Goal: Answer question/provide support

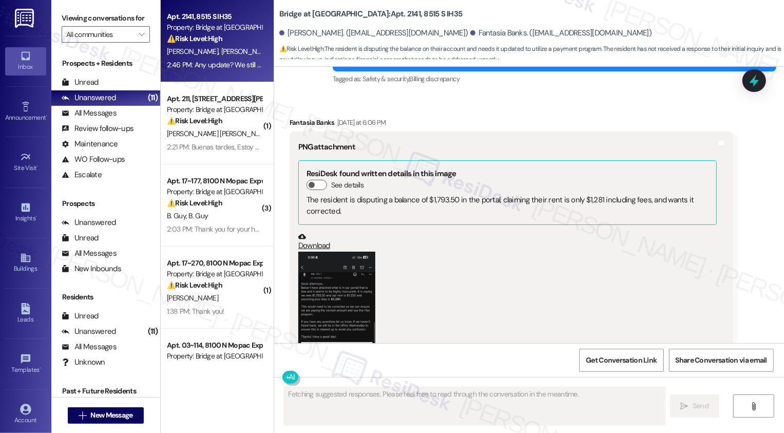
scroll to position [806, 0]
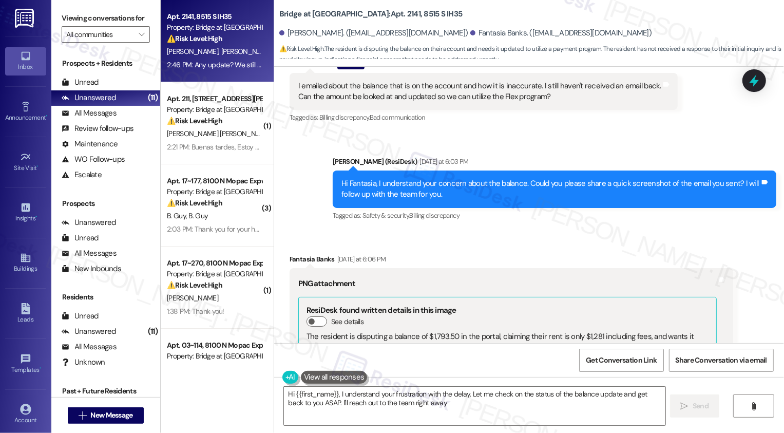
type textarea "Hi {{first_name}}, I understand your frustration with the delay. Let me check o…"
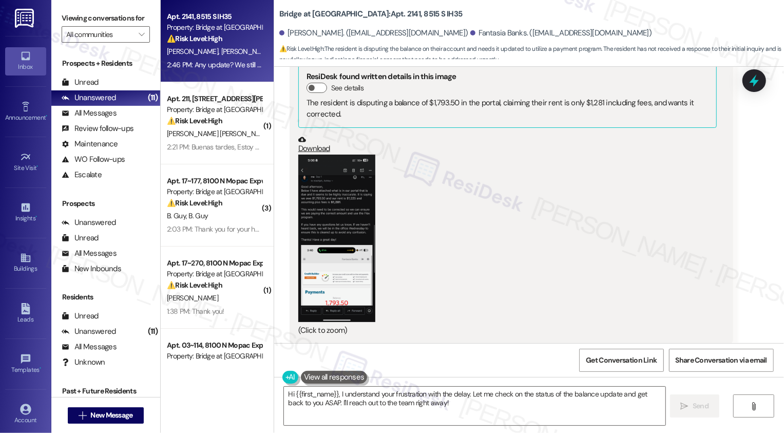
scroll to position [1061, 0]
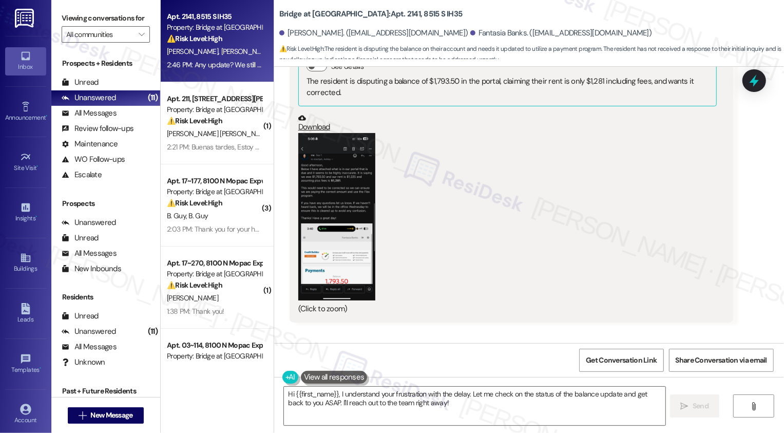
click at [351, 191] on button "Zoom image" at bounding box center [336, 216] width 77 height 167
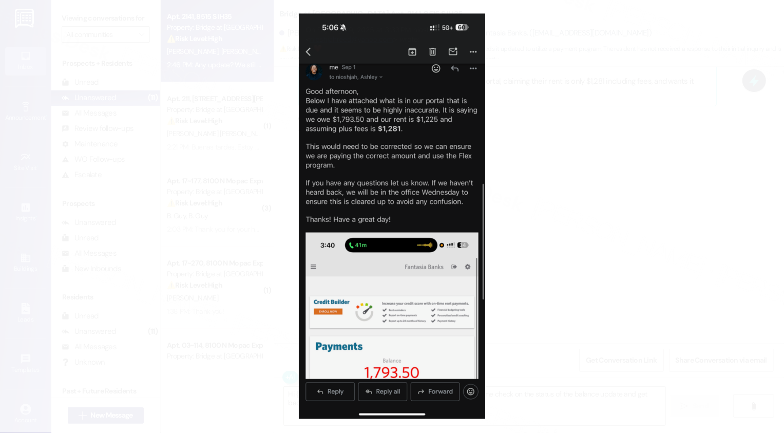
click at [525, 202] on button "Unzoom image" at bounding box center [392, 216] width 784 height 433
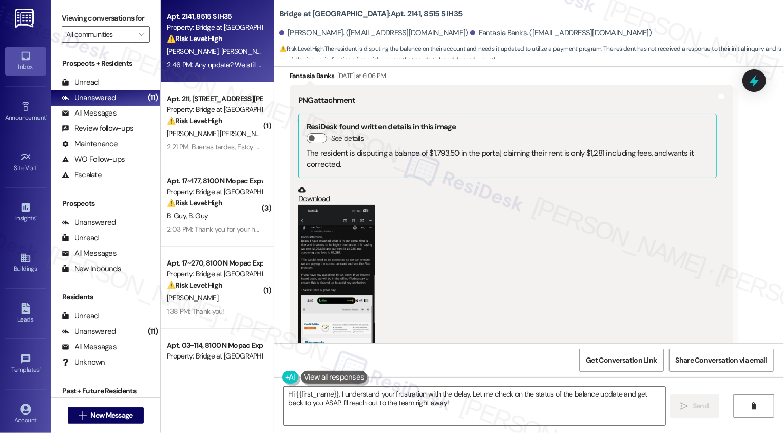
scroll to position [1025, 0]
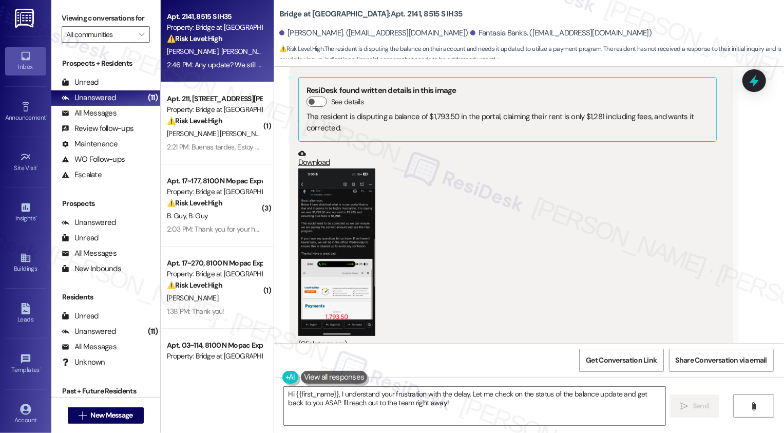
click at [352, 197] on button "Zoom image" at bounding box center [336, 252] width 77 height 167
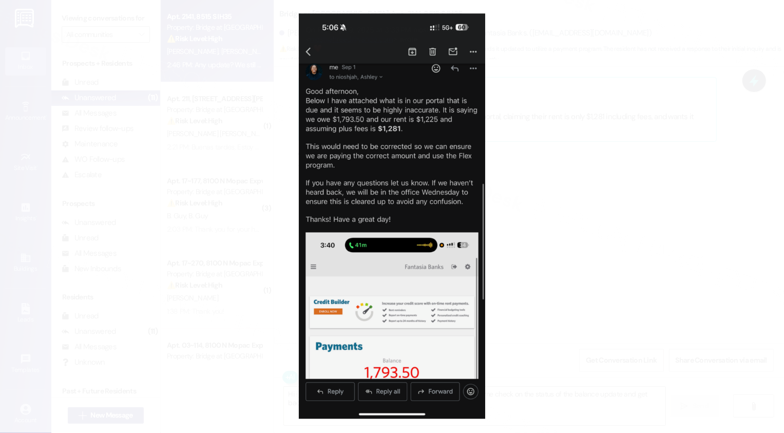
click at [515, 192] on button "Unzoom image" at bounding box center [392, 216] width 784 height 433
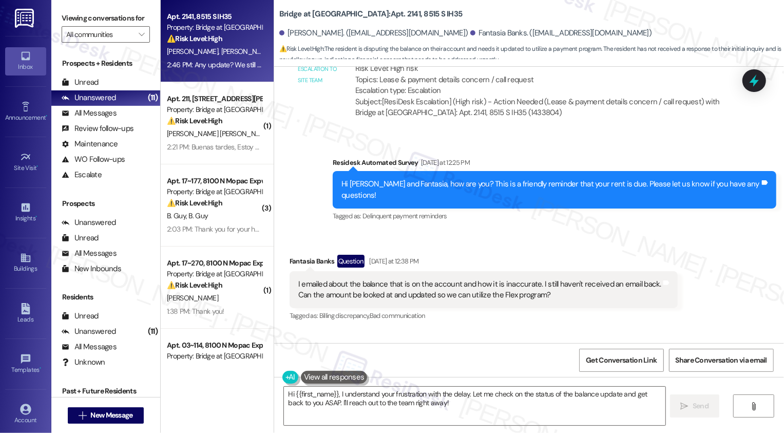
scroll to position [658, 0]
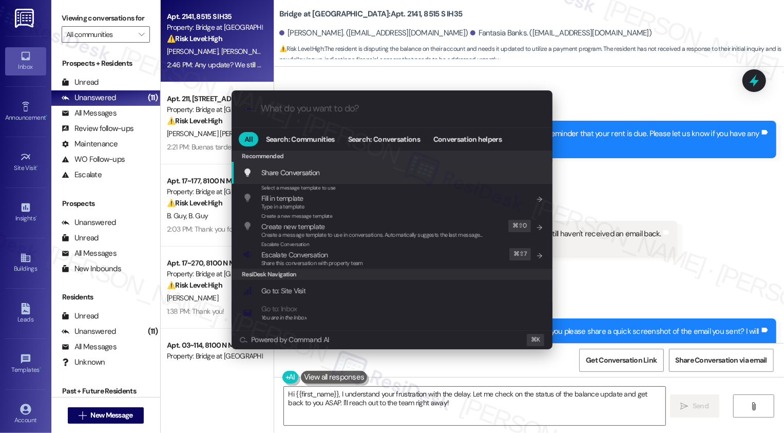
type input "a"
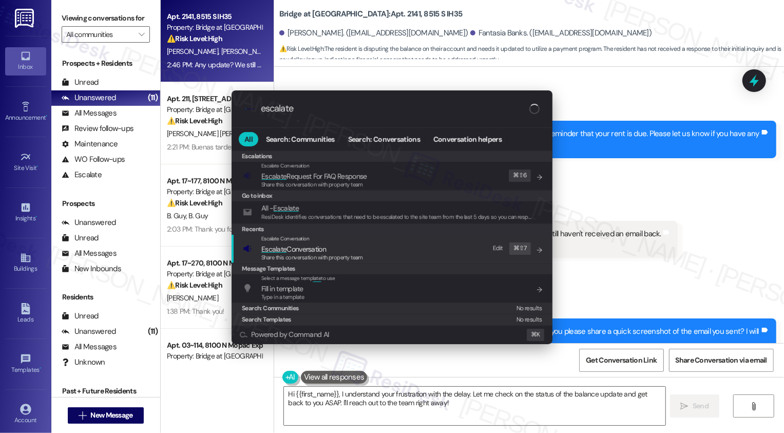
type input "escalate"
click at [298, 248] on span "Escalate Conversation" at bounding box center [293, 249] width 65 height 9
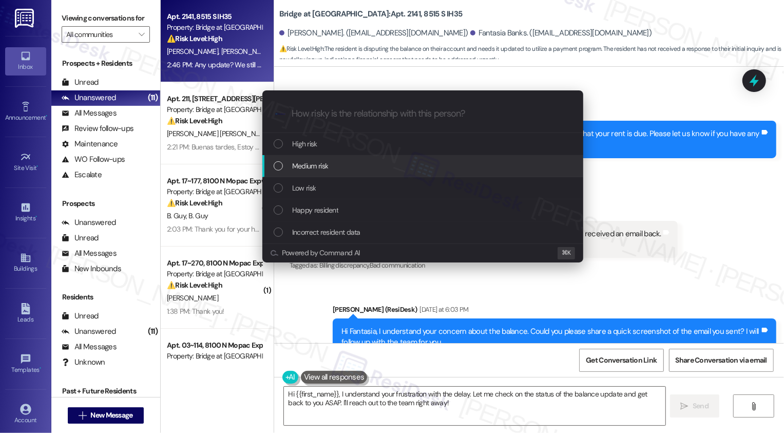
click at [301, 165] on span "Medium risk" at bounding box center [310, 165] width 36 height 11
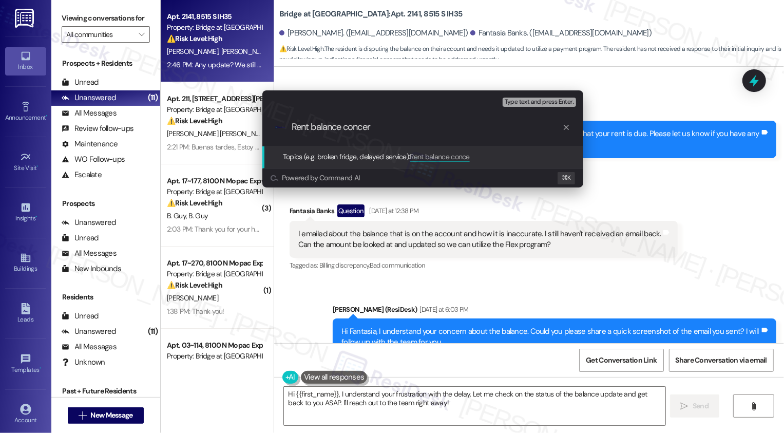
type input "Rent balance concern"
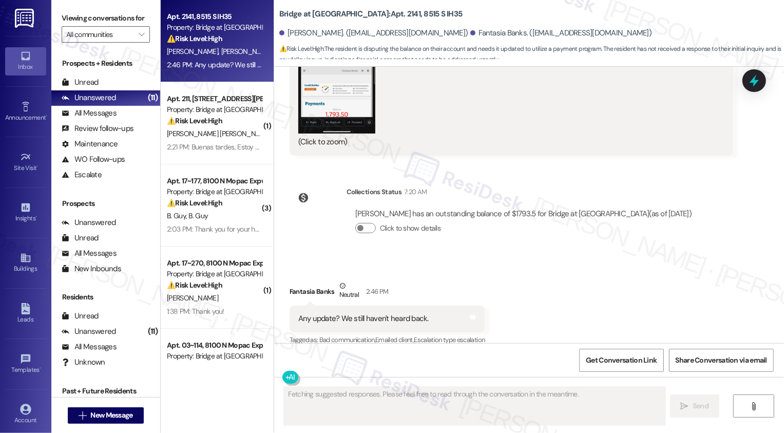
scroll to position [1228, 0]
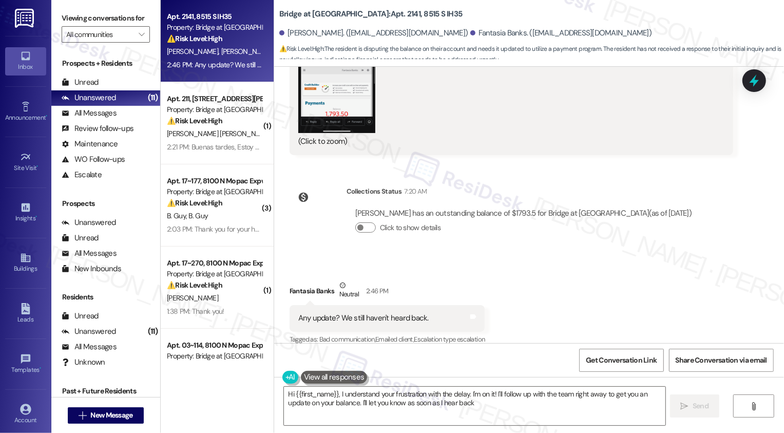
type textarea "Hi {{first_name}}, I understand your frustration with the delay. I'm on it! I'l…"
click at [344, 394] on textarea "Hi {{first_name}}, I understand your frustration with the delay. I'm on it! I'l…" at bounding box center [475, 406] width 382 height 39
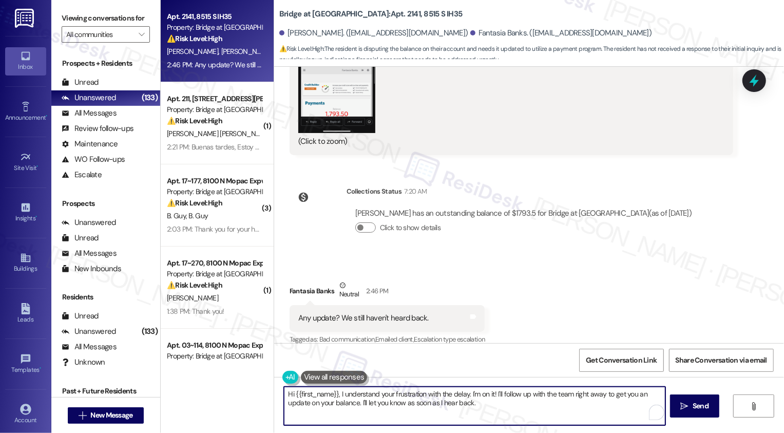
click at [405, 396] on textarea "Hi {{first_name}}, I understand your frustration with the delay. I'm on it! I'l…" at bounding box center [475, 406] width 382 height 39
click at [493, 396] on textarea "Hi {{first_name}}, I understand your frustration with the delay. I'm on it! I'l…" at bounding box center [474, 406] width 382 height 39
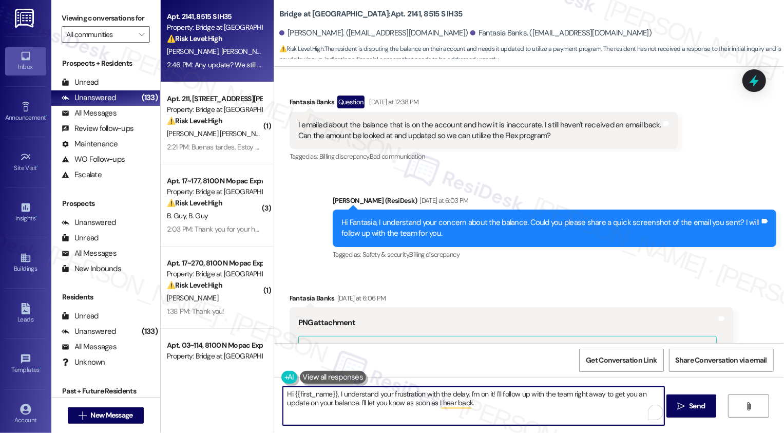
scroll to position [826, 0]
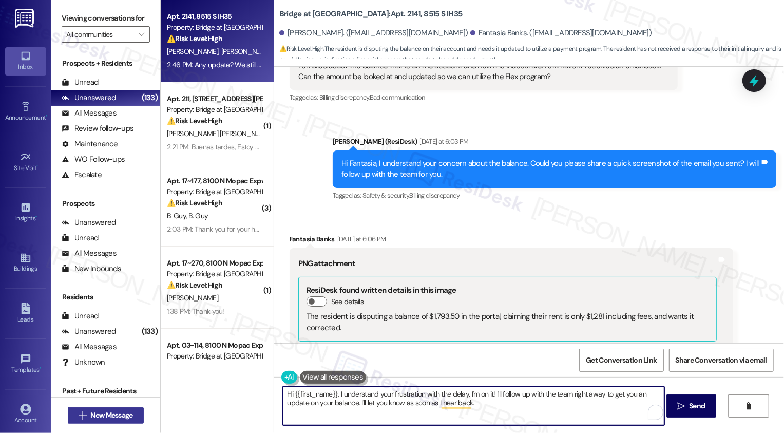
click at [128, 417] on span "New Message" at bounding box center [111, 415] width 42 height 11
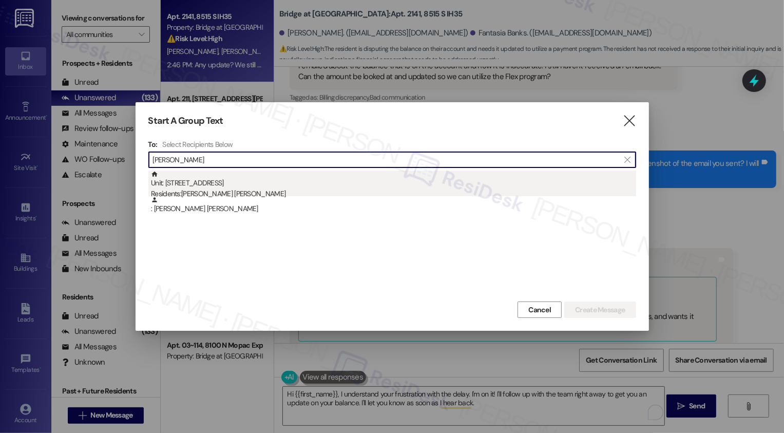
type input "[PERSON_NAME]"
click at [269, 191] on div "Residents: [PERSON_NAME] [PERSON_NAME]" at bounding box center [393, 194] width 485 height 11
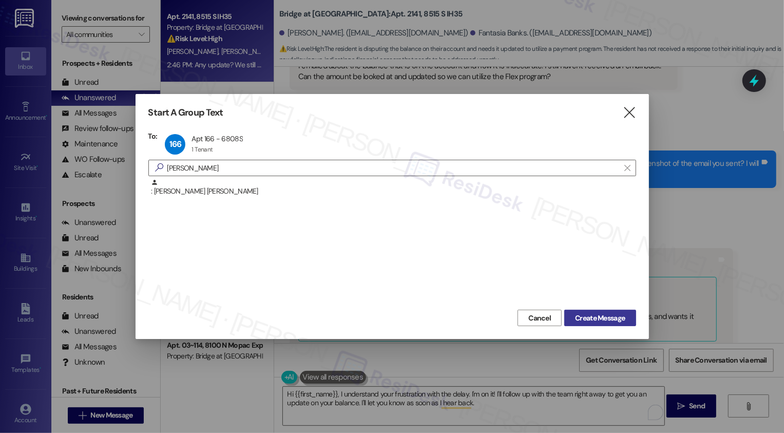
click at [584, 313] on span "Create Message" at bounding box center [600, 318] width 50 height 11
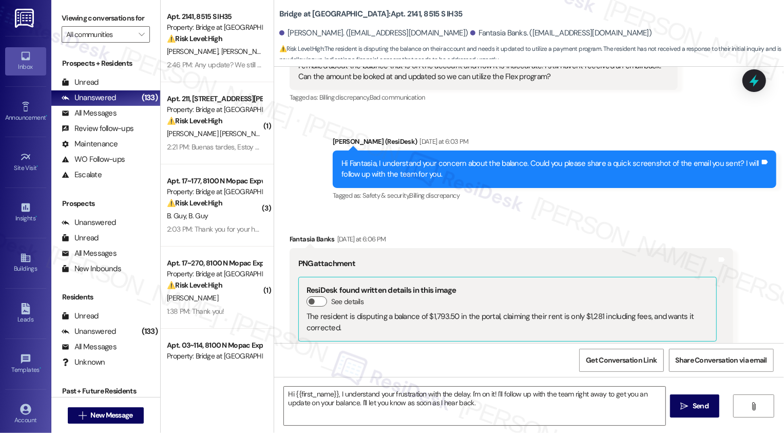
type textarea "Fetching suggested responses. Please feel free to read through the conversation…"
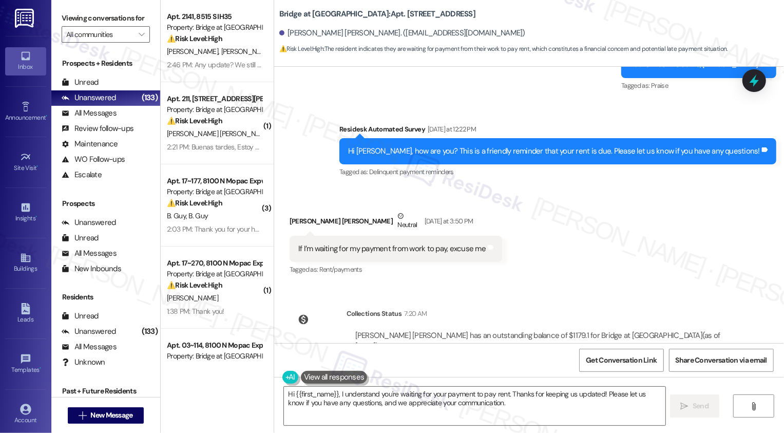
scroll to position [1827, 0]
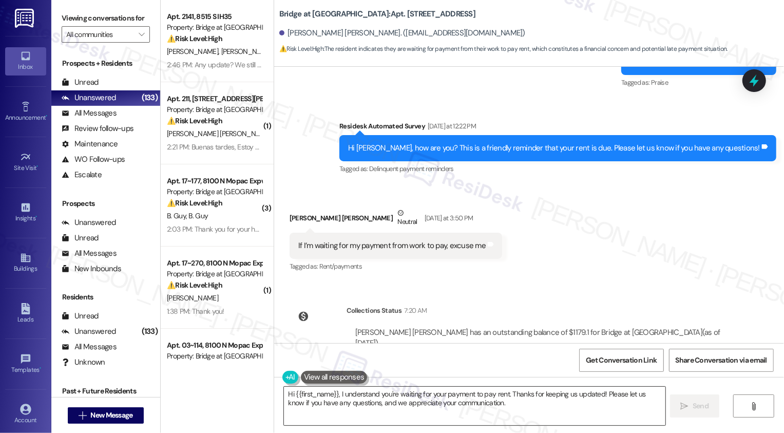
click at [353, 399] on textarea "Hi {{first_name}}, I understand you're waiting for your payment to pay rent. Th…" at bounding box center [475, 406] width 382 height 39
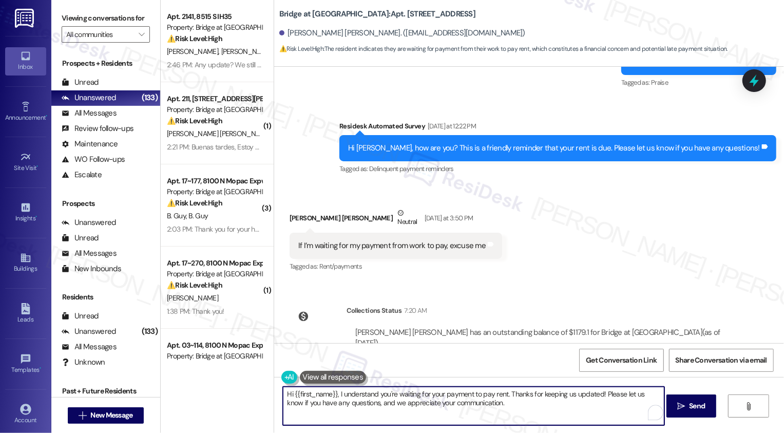
drag, startPoint x: 504, startPoint y: 391, endPoint x: 540, endPoint y: 425, distance: 50.2
click at [540, 425] on textarea "Hi {{first_name}}, I understand you're waiting for your payment to pay rent. Th…" at bounding box center [474, 406] width 382 height 39
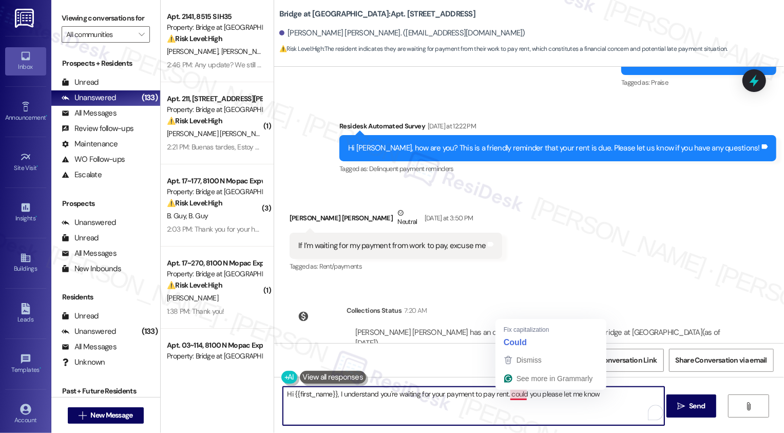
click at [502, 392] on textarea "Hi {{first_name}}, I understand you're waiting for your payment to pay rent. co…" at bounding box center [474, 406] width 382 height 39
click at [507, 391] on textarea "Hi {{first_name}}, I understand you're waiting for your payment to pay rent. co…" at bounding box center [474, 406] width 382 height 39
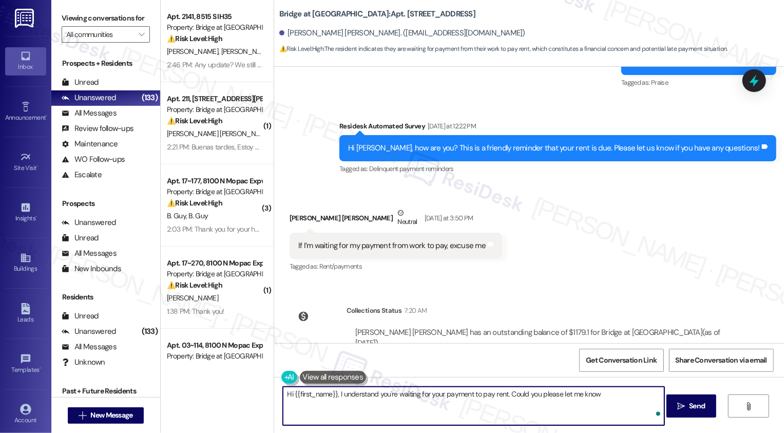
click at [601, 395] on textarea "Hi {{first_name}}, I understand you're waiting for your payment to pay rent. Co…" at bounding box center [474, 406] width 382 height 39
click at [636, 415] on div "Rewrite with Grammarly" at bounding box center [636, 413] width 11 height 12
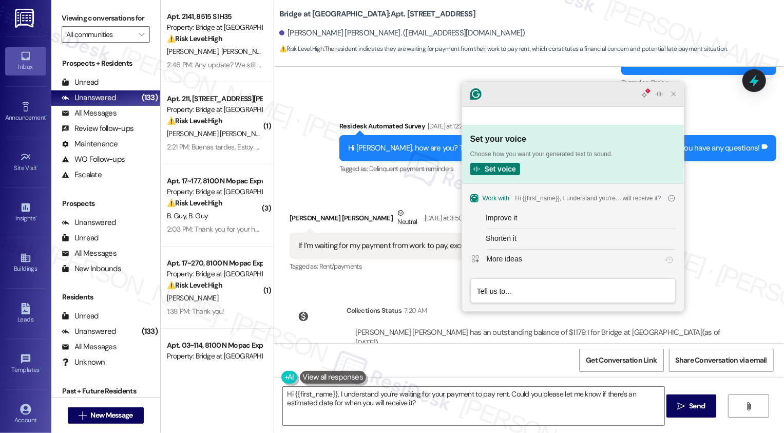
scroll to position [0, 0]
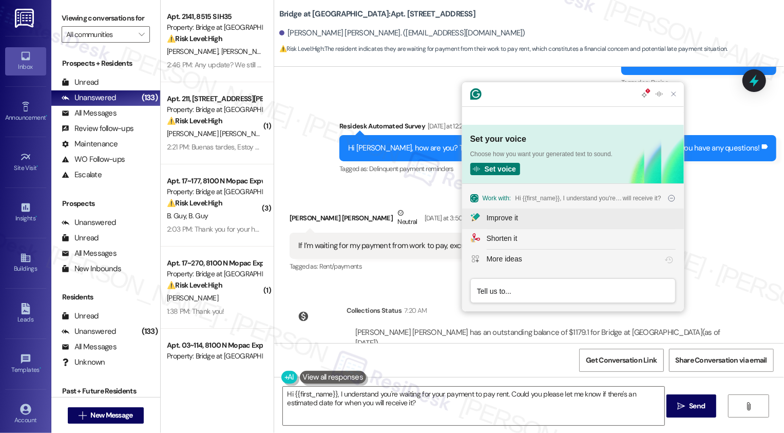
click at [557, 223] on div "Improve it" at bounding box center [581, 218] width 189 height 11
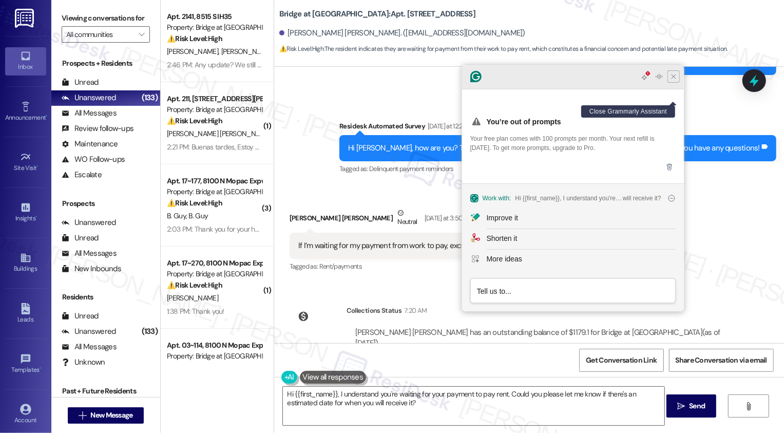
click at [673, 81] on icon "Close Grammarly Assistant" at bounding box center [674, 76] width 8 height 8
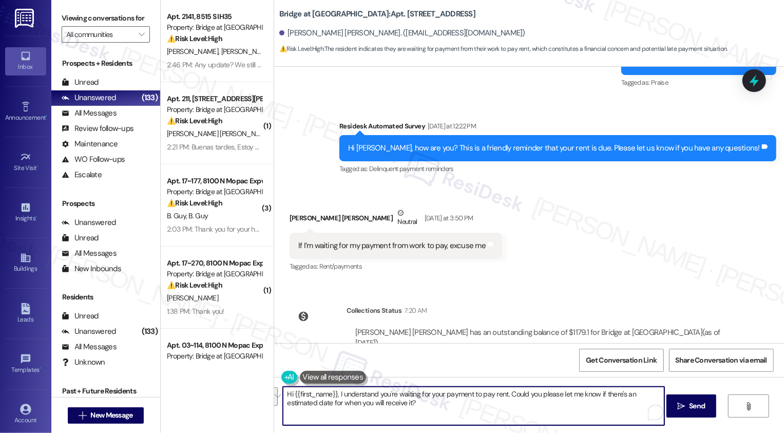
paste textarea "’re waiting on your payment in order to pay rent. Could you let me know if you …"
click at [527, 393] on textarea "Hi {{first_name}}, I understand you’re waiting on your payment in order to pay …" at bounding box center [474, 406] width 382 height 39
click at [333, 395] on textarea "Hi {{first_name}}, I understand you’re waiting on your payment in order to pay …" at bounding box center [474, 406] width 382 height 39
type textarea "Hi {{first_name}}, I understand you’re waiting on your payment in order to pay …"
click at [695, 412] on button " Send" at bounding box center [692, 406] width 50 height 23
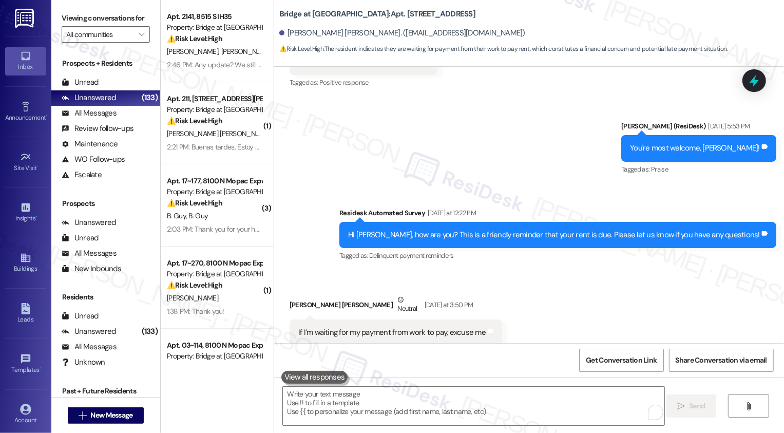
scroll to position [1732, 0]
